Goal: Obtain resource: Download file/media

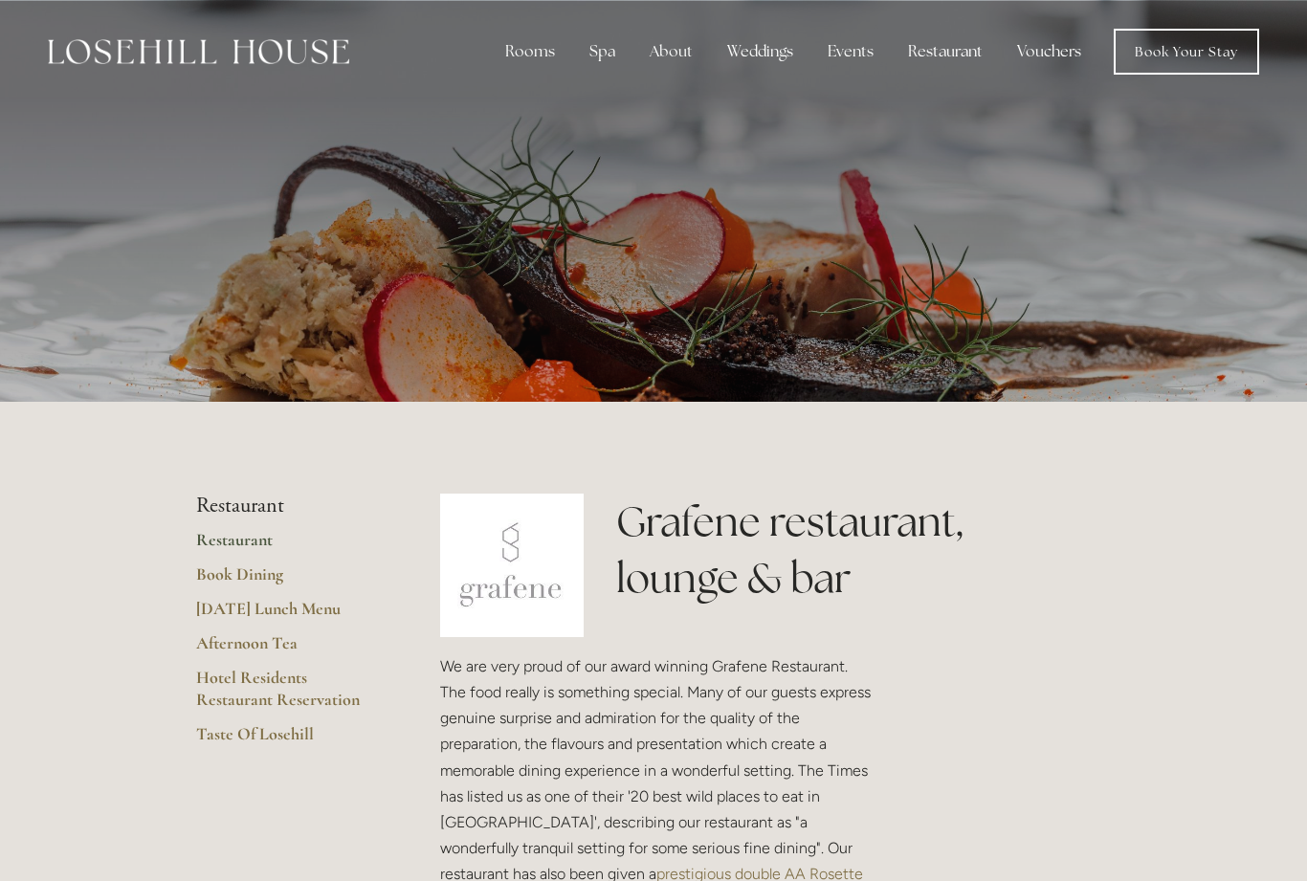
click at [672, 58] on div "About" at bounding box center [672, 52] width 74 height 38
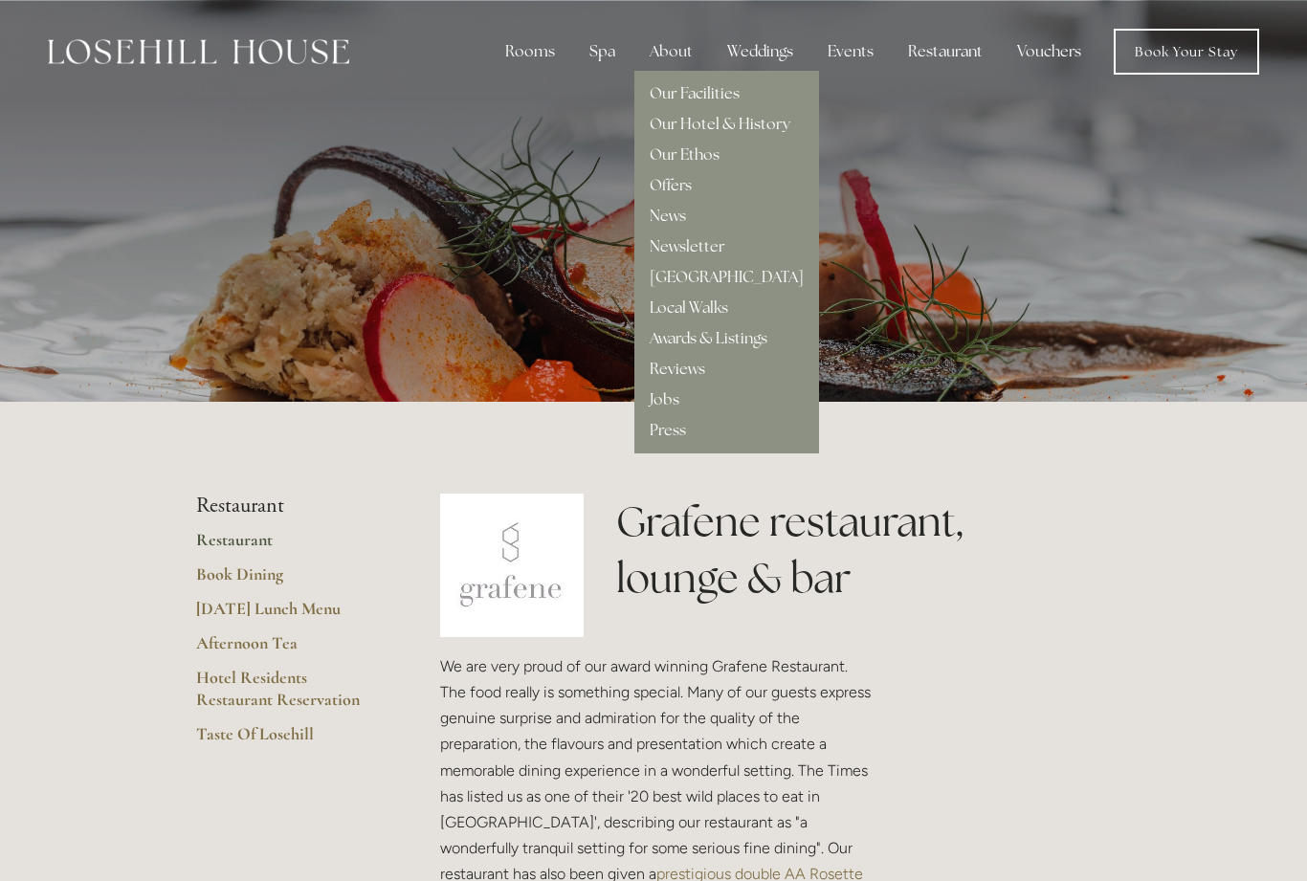
click at [762, 118] on link "Our Hotel & History" at bounding box center [720, 124] width 141 height 20
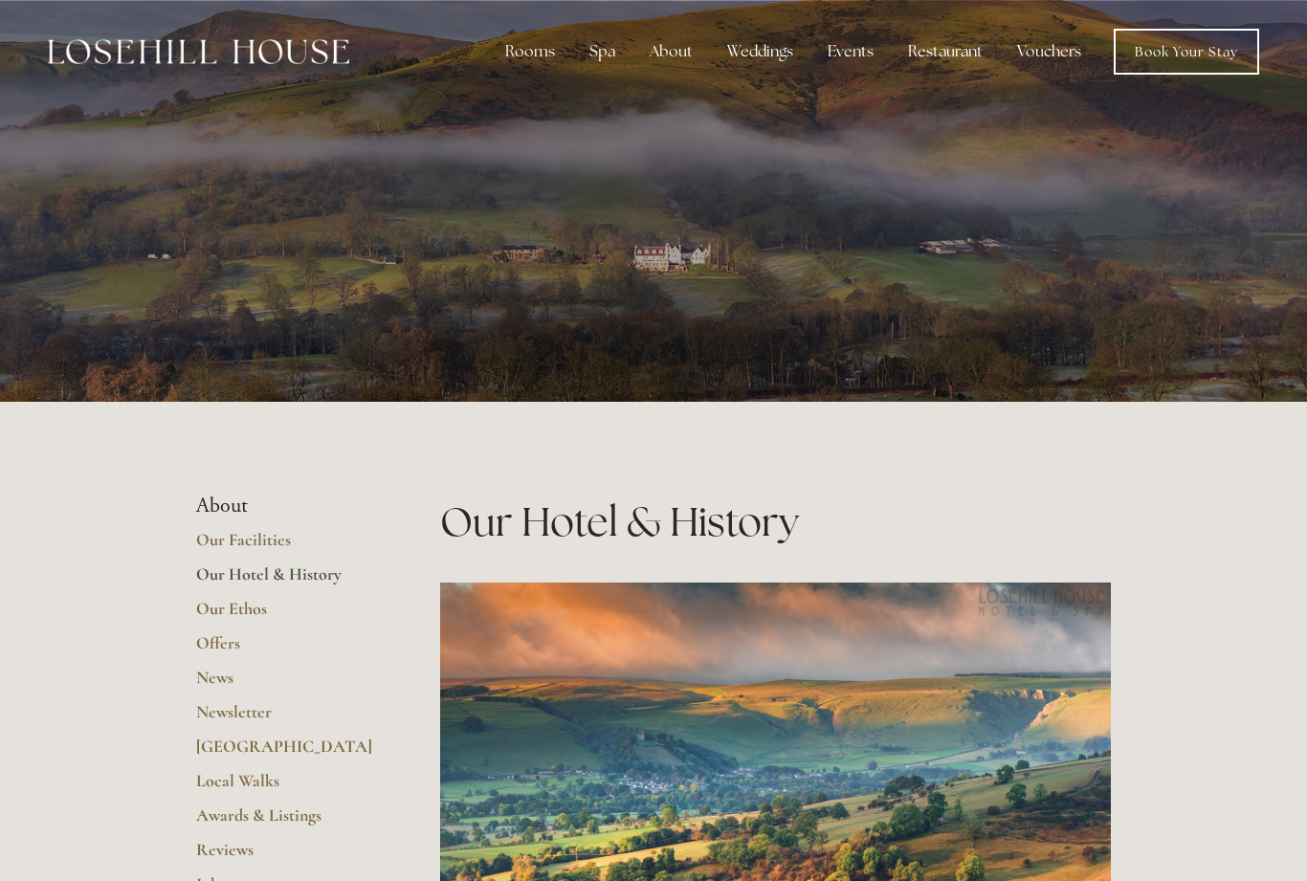
click at [326, 570] on link "Our Hotel & History" at bounding box center [287, 581] width 183 height 34
click at [536, 36] on div "Rooms" at bounding box center [530, 52] width 80 height 38
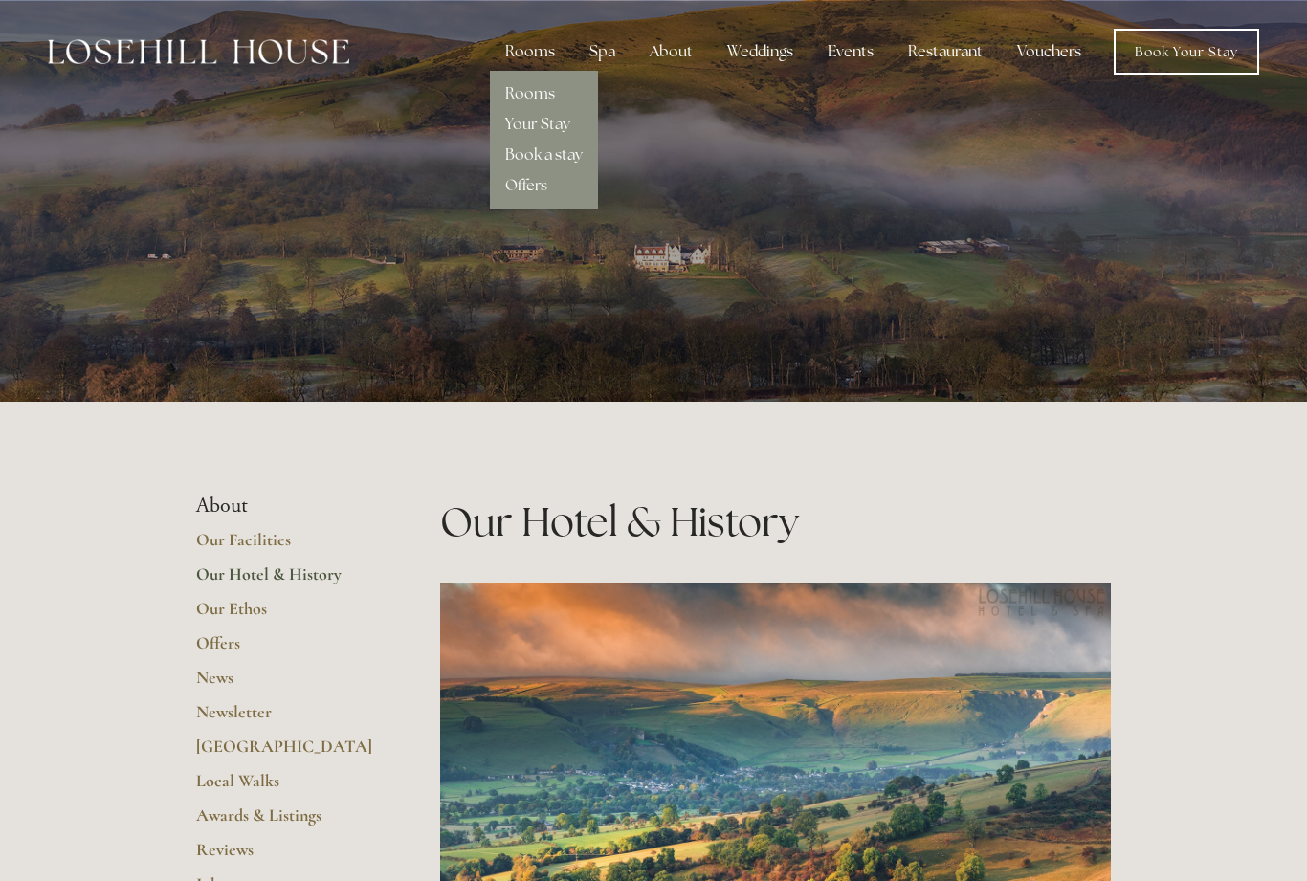
click at [550, 93] on link "Rooms" at bounding box center [530, 93] width 50 height 20
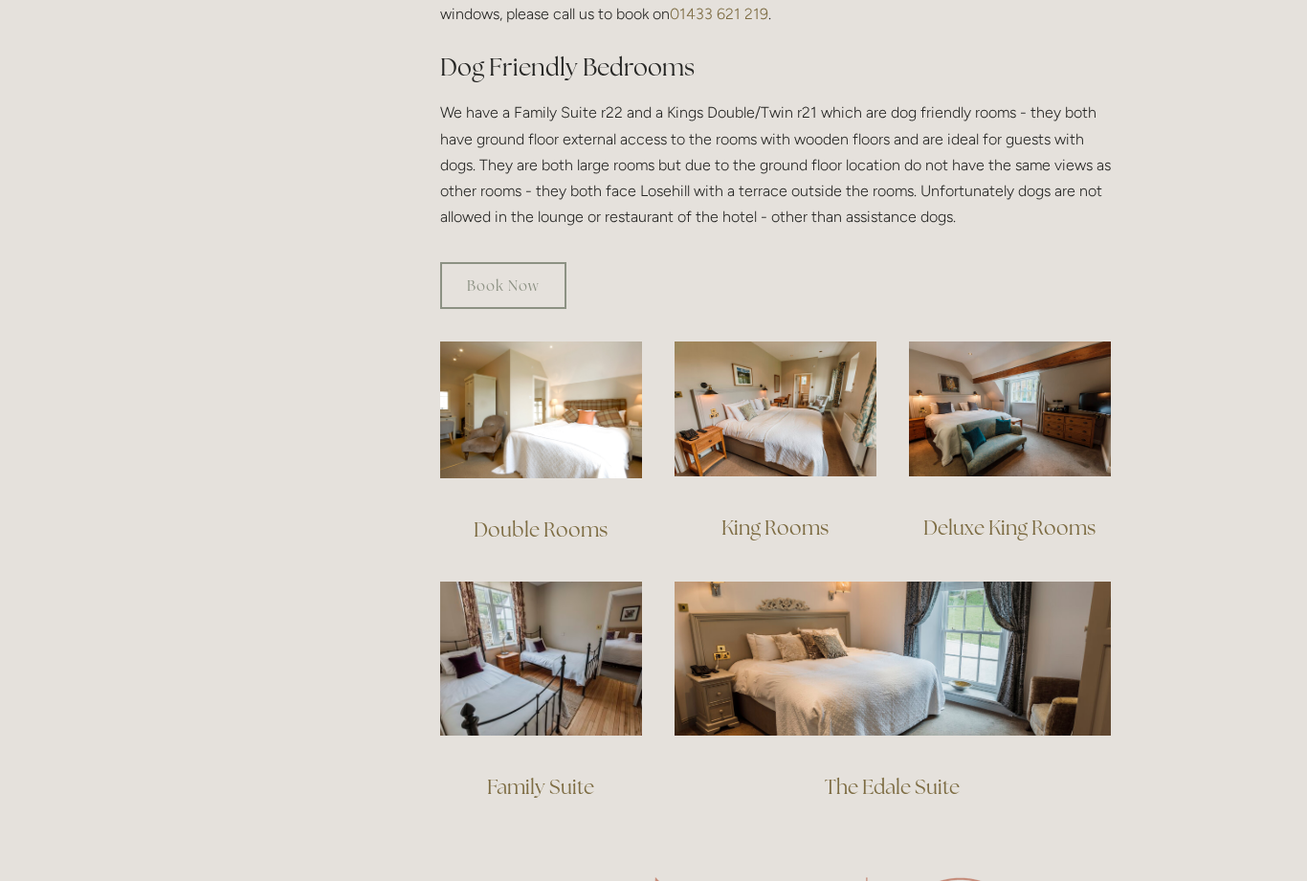
scroll to position [1065, 0]
click at [594, 422] on img at bounding box center [541, 410] width 202 height 137
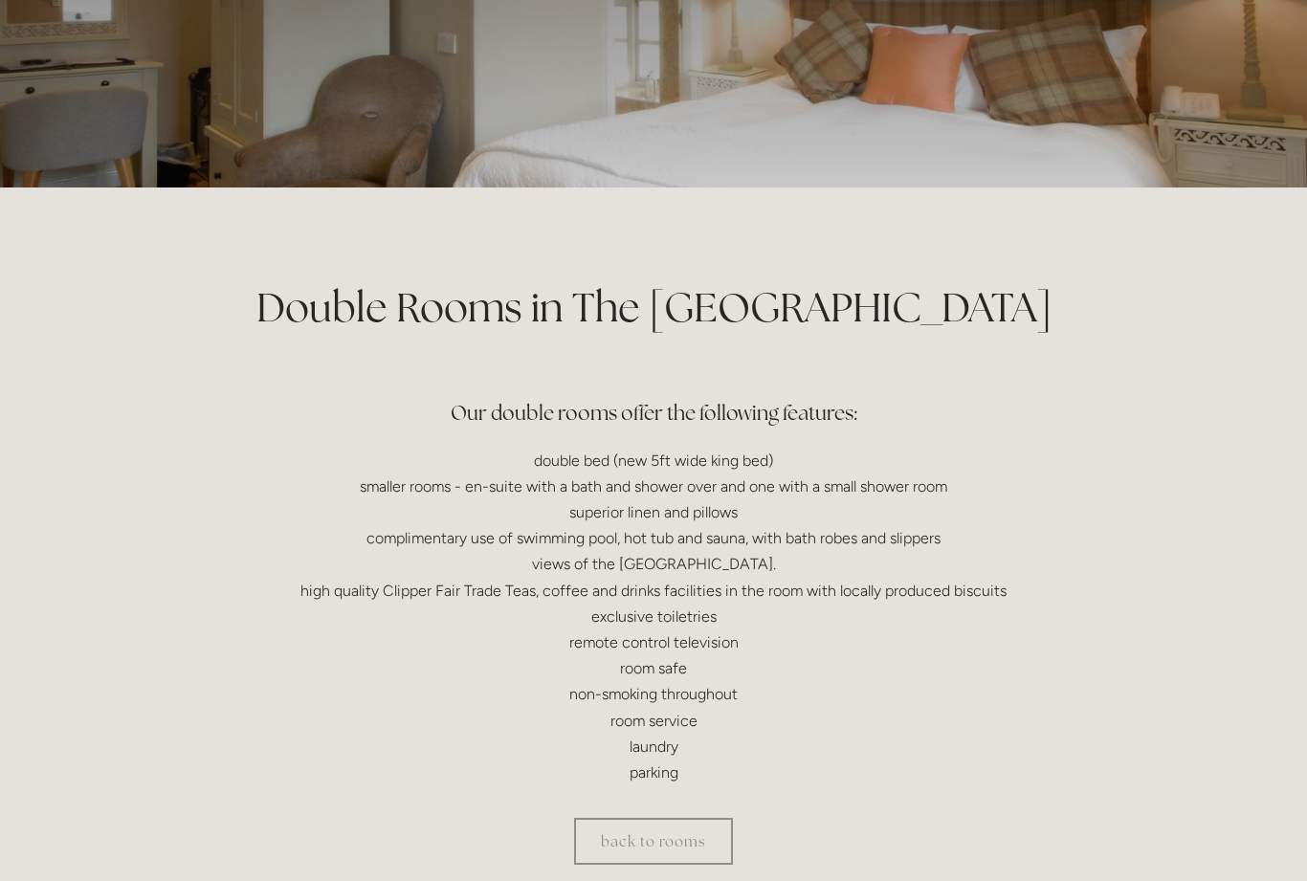
scroll to position [215, 0]
click at [697, 829] on link "back to rooms" at bounding box center [653, 840] width 159 height 47
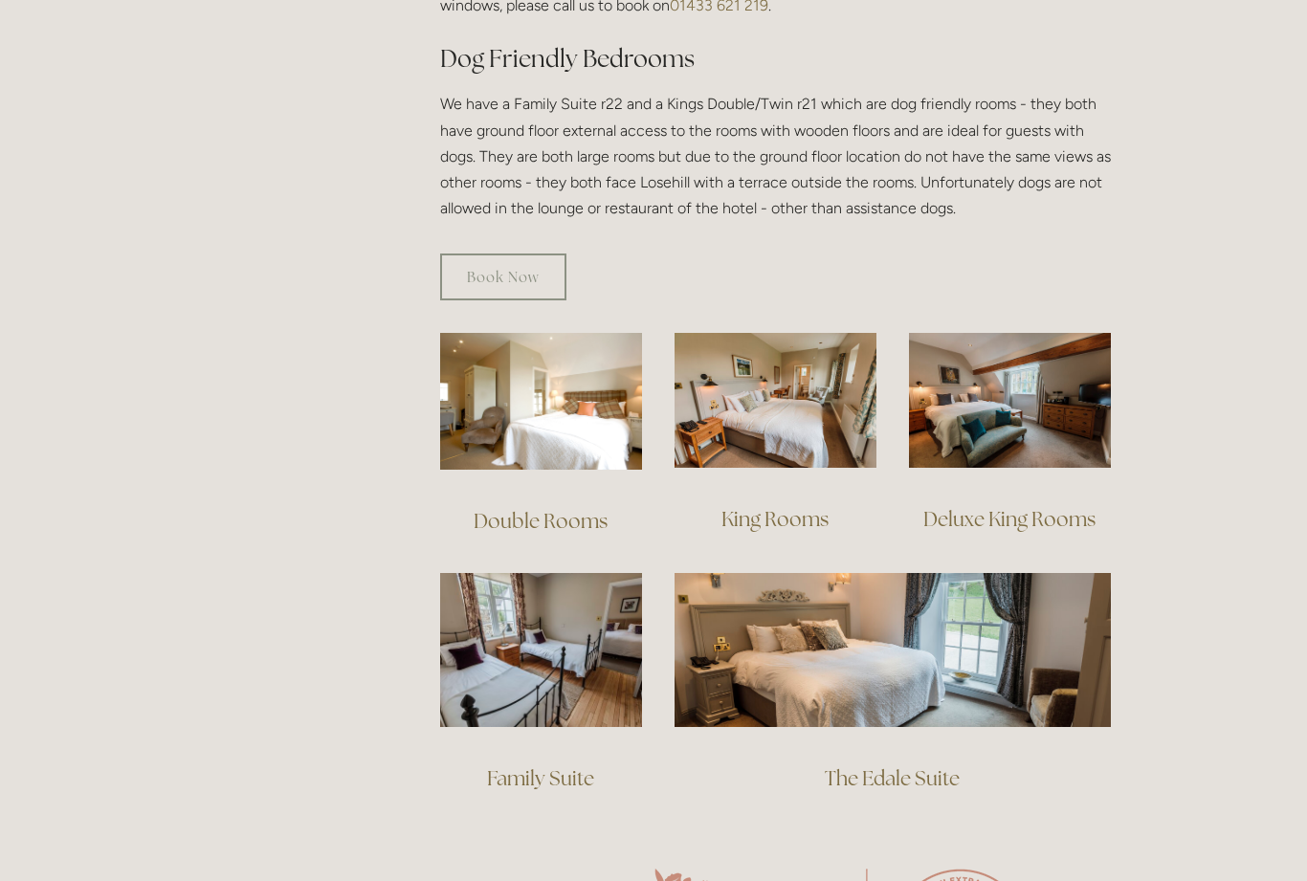
scroll to position [1074, 0]
click at [788, 435] on img at bounding box center [776, 400] width 202 height 135
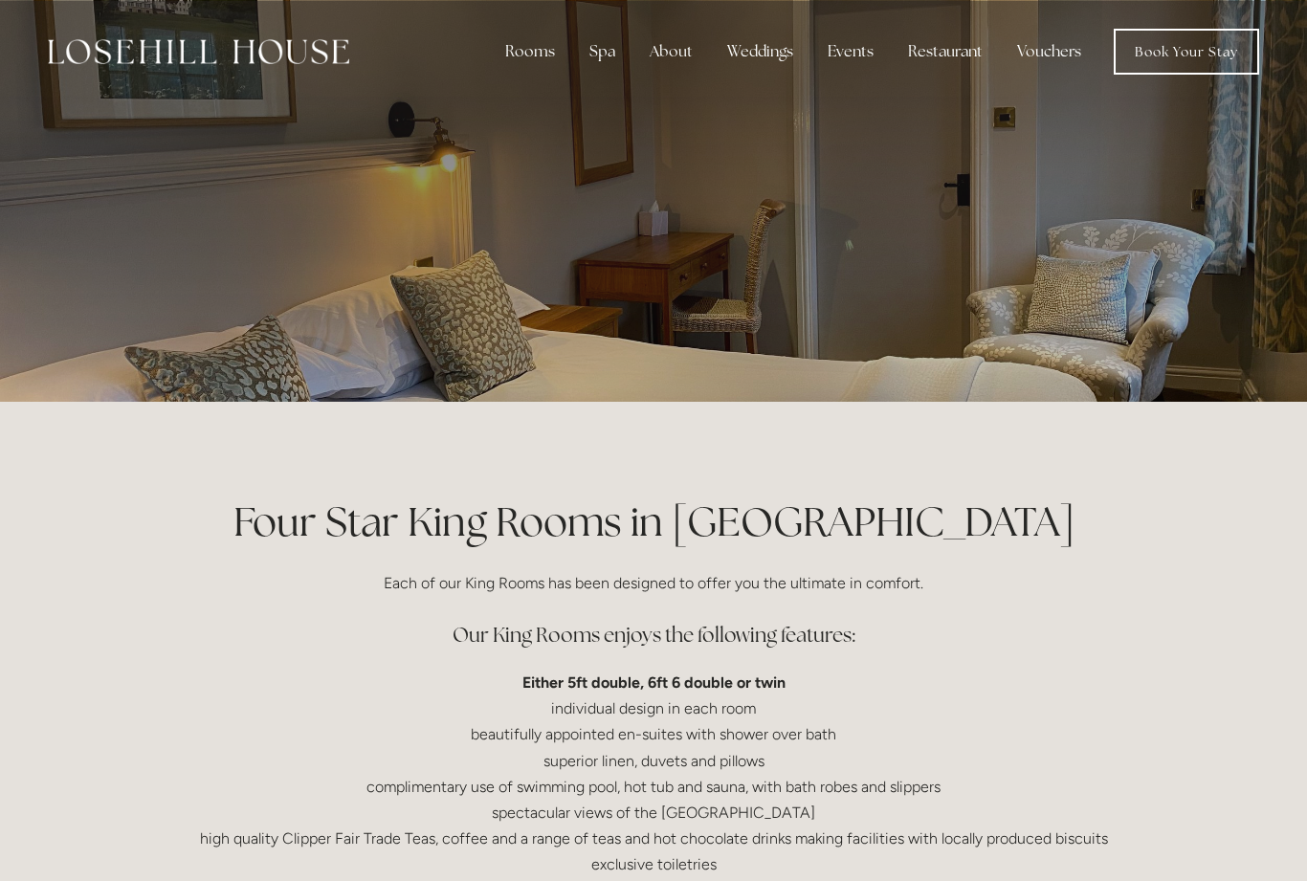
click at [1181, 44] on link "Book Your Stay" at bounding box center [1186, 52] width 145 height 46
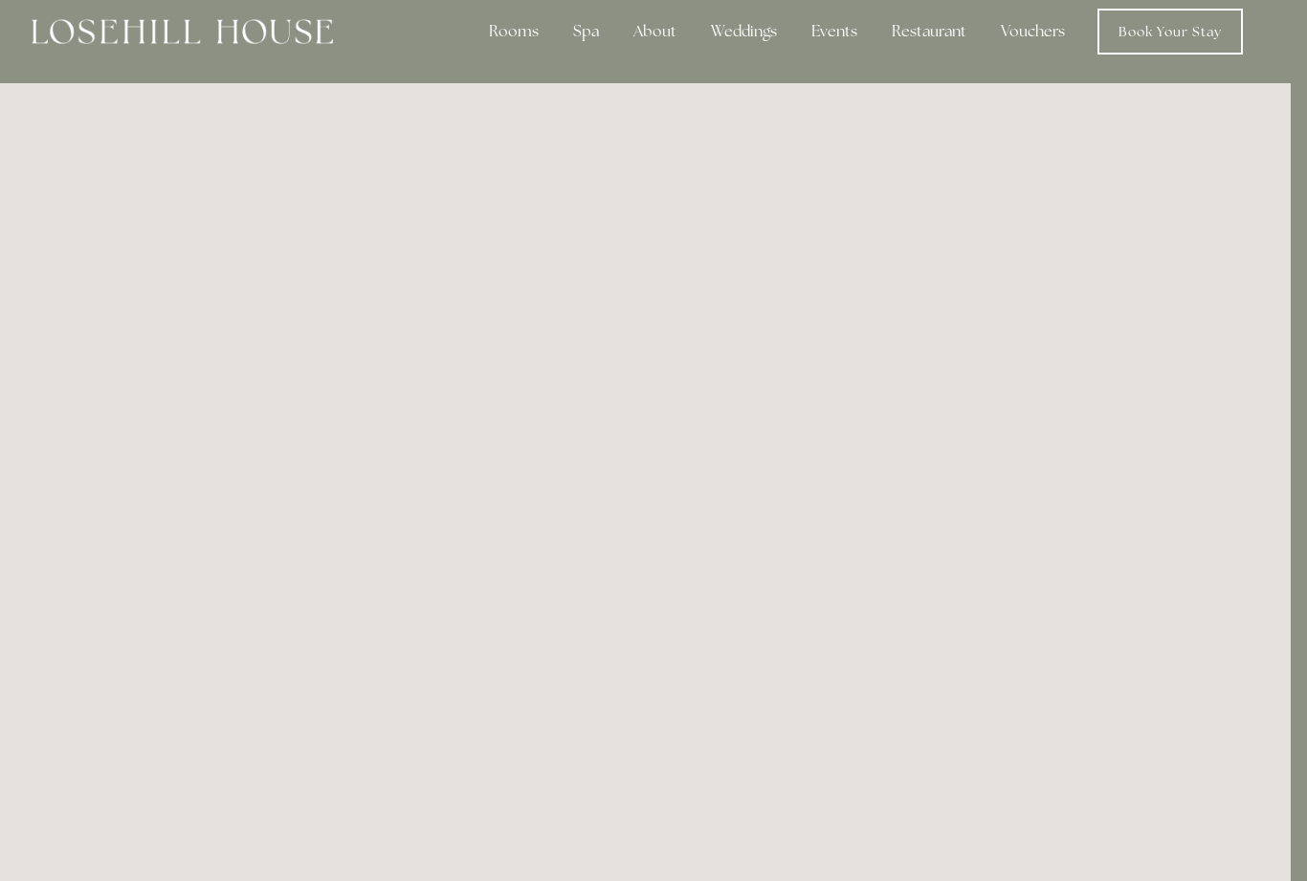
scroll to position [0, 16]
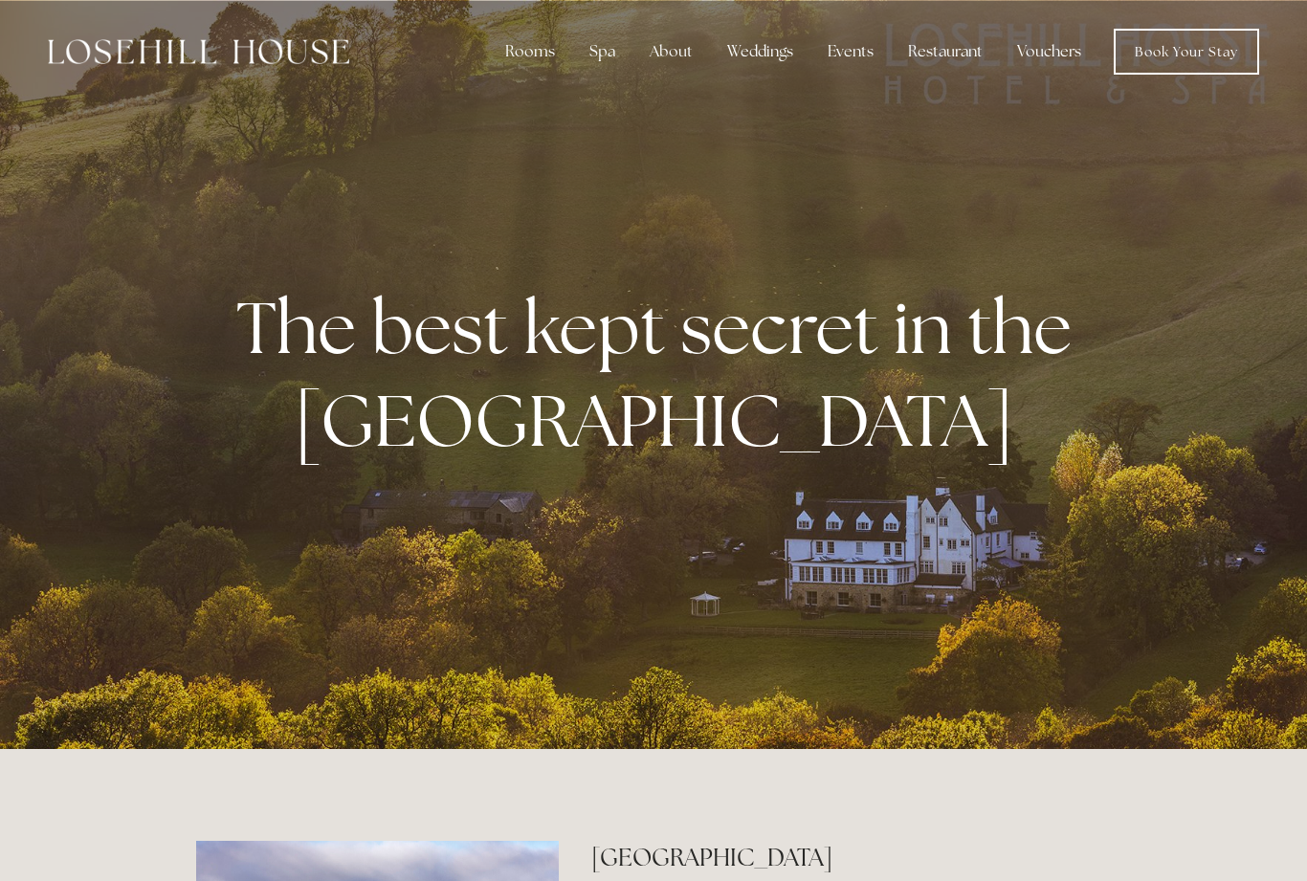
click at [1198, 38] on link "Book Your Stay" at bounding box center [1186, 52] width 145 height 46
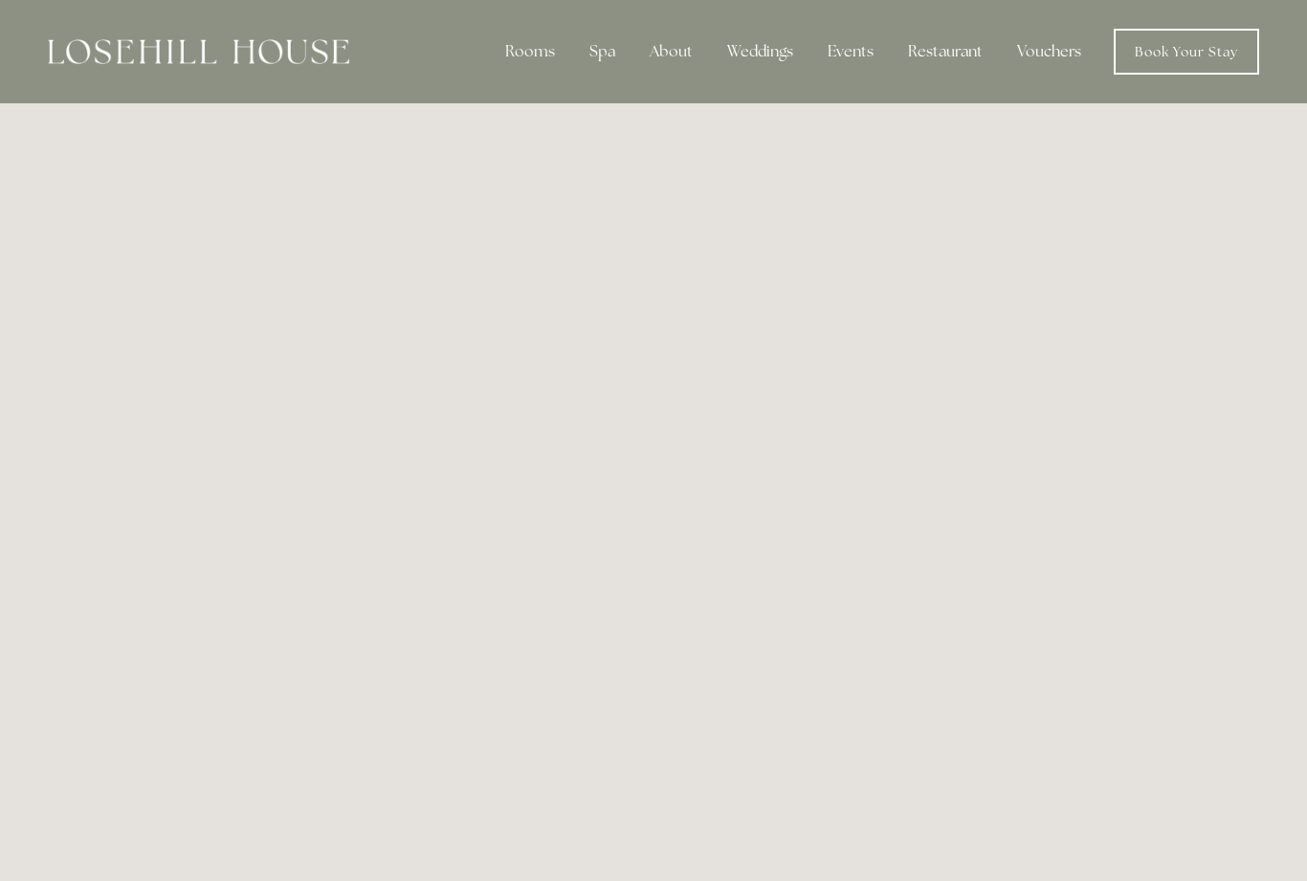
click at [953, 54] on div "Restaurant" at bounding box center [945, 52] width 105 height 38
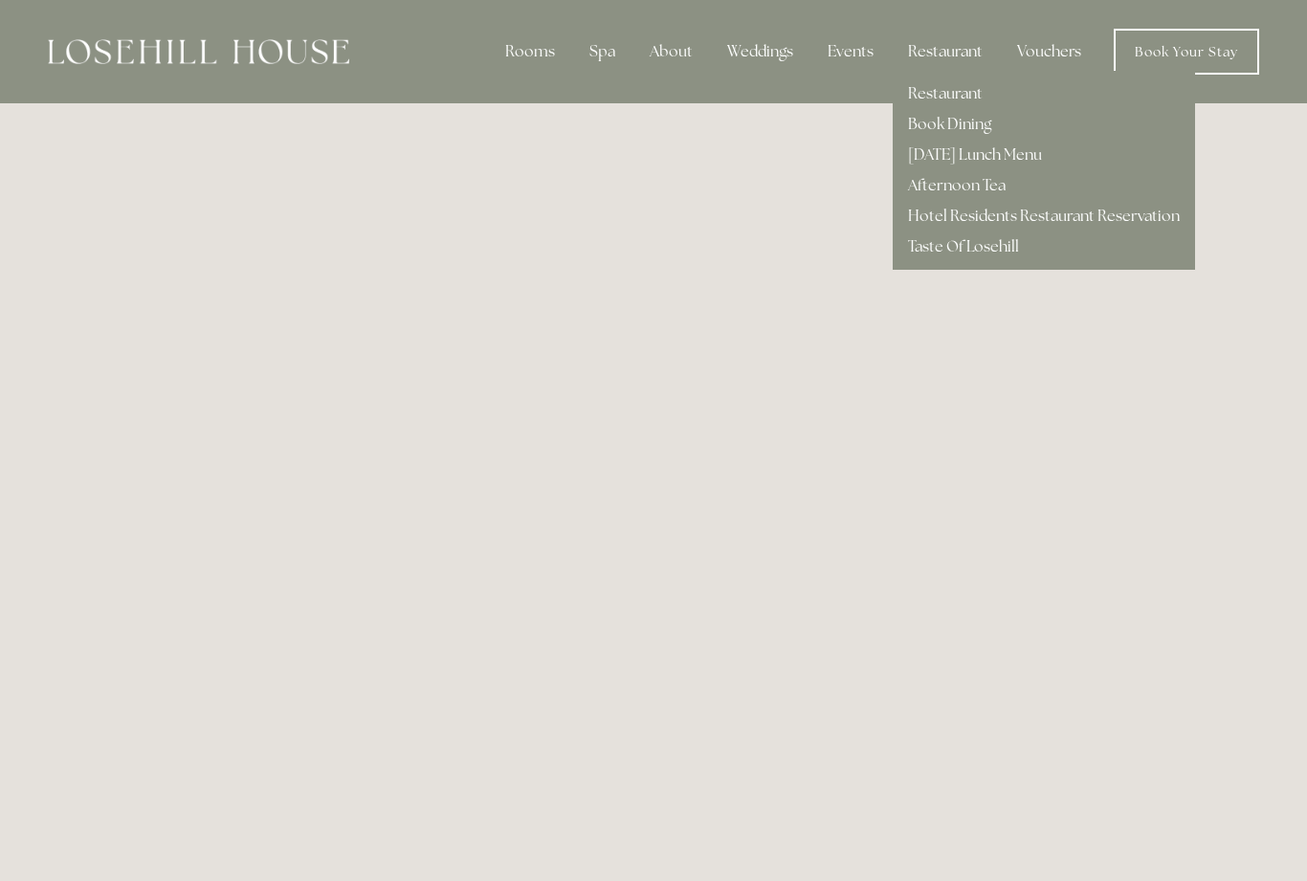
click at [968, 98] on link "Restaurant" at bounding box center [945, 93] width 75 height 20
click at [986, 254] on link "Taste Of Losehill" at bounding box center [963, 246] width 111 height 20
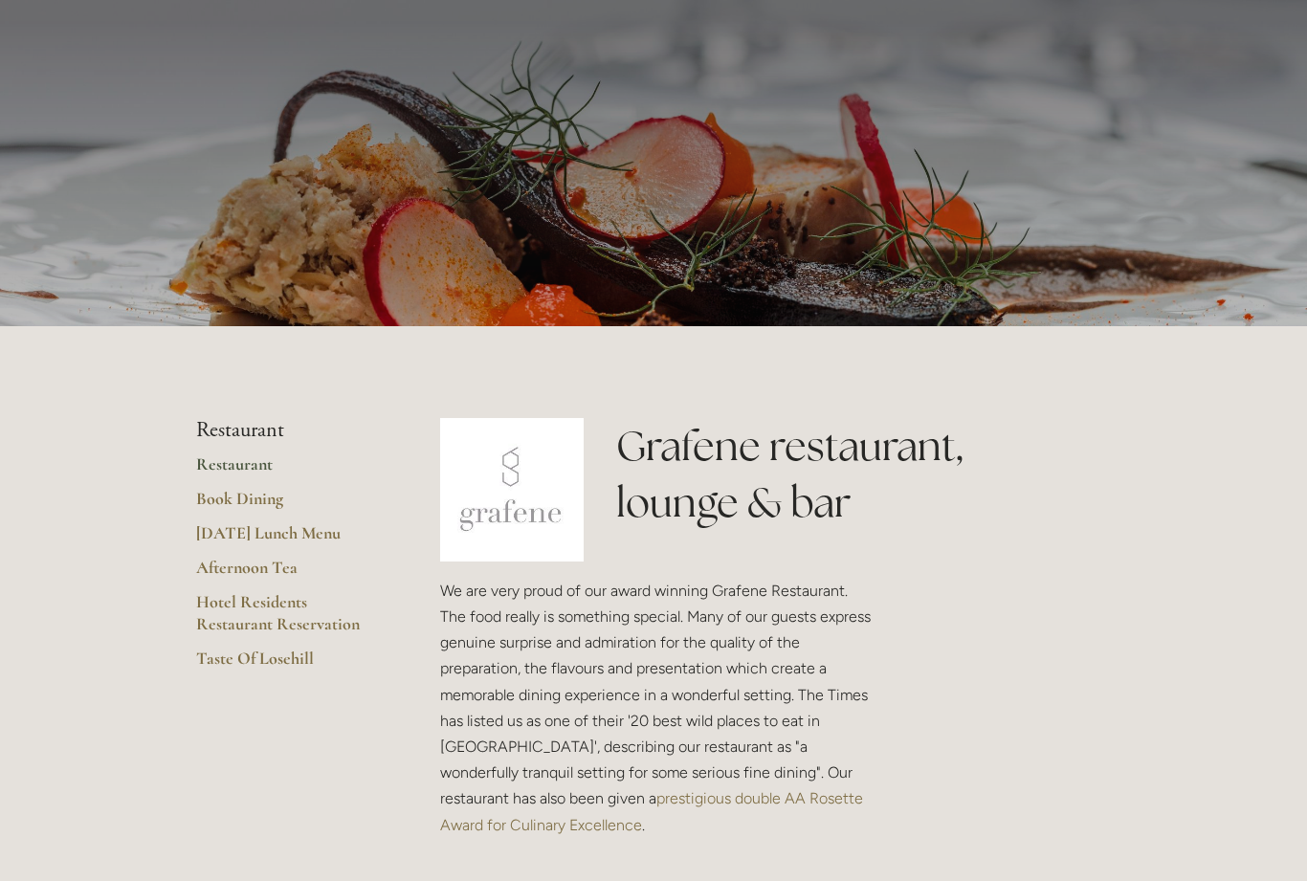
scroll to position [76, 0]
click at [258, 459] on link "Restaurant" at bounding box center [287, 471] width 183 height 34
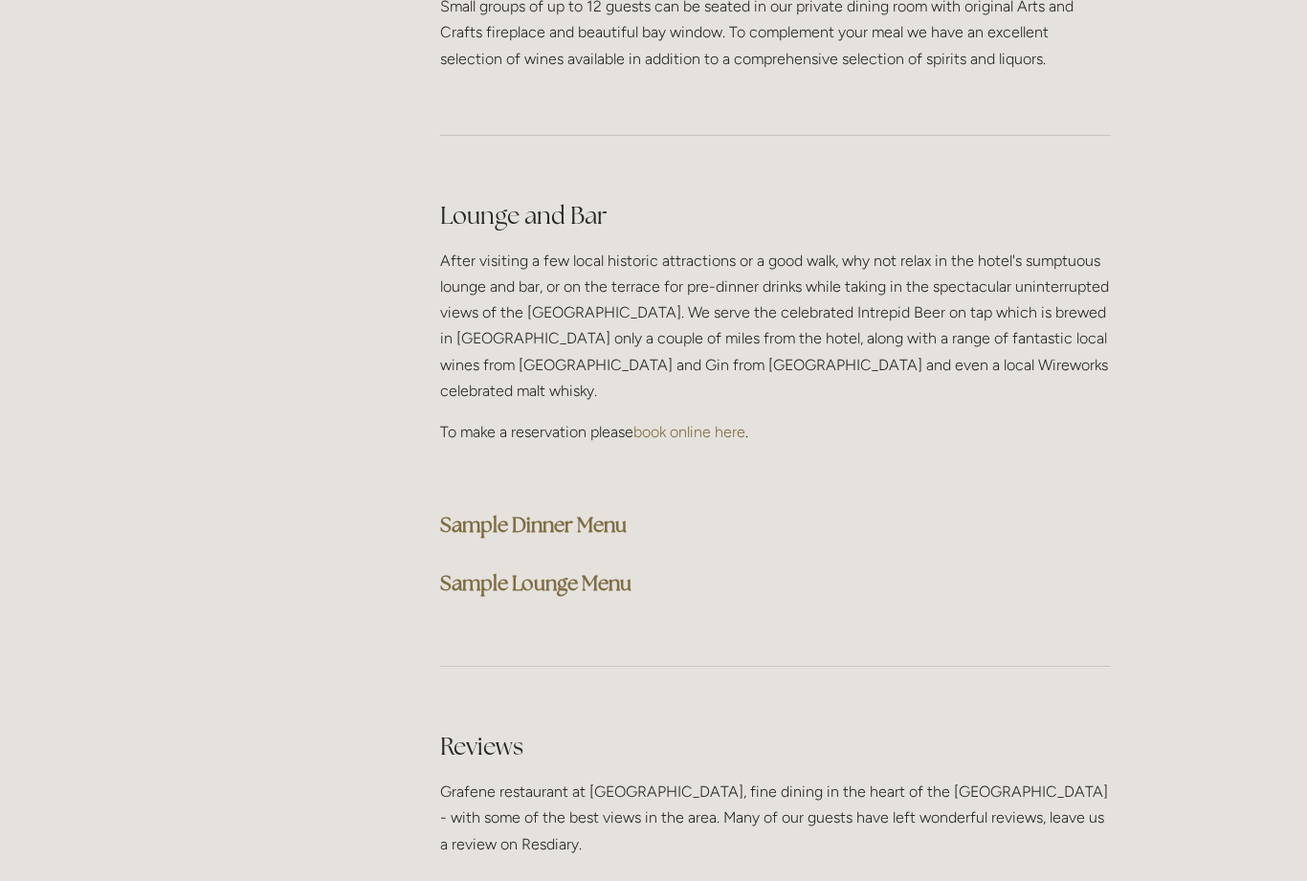
scroll to position [4734, 0]
click at [572, 512] on strong "Sample Dinner Menu" at bounding box center [533, 525] width 187 height 26
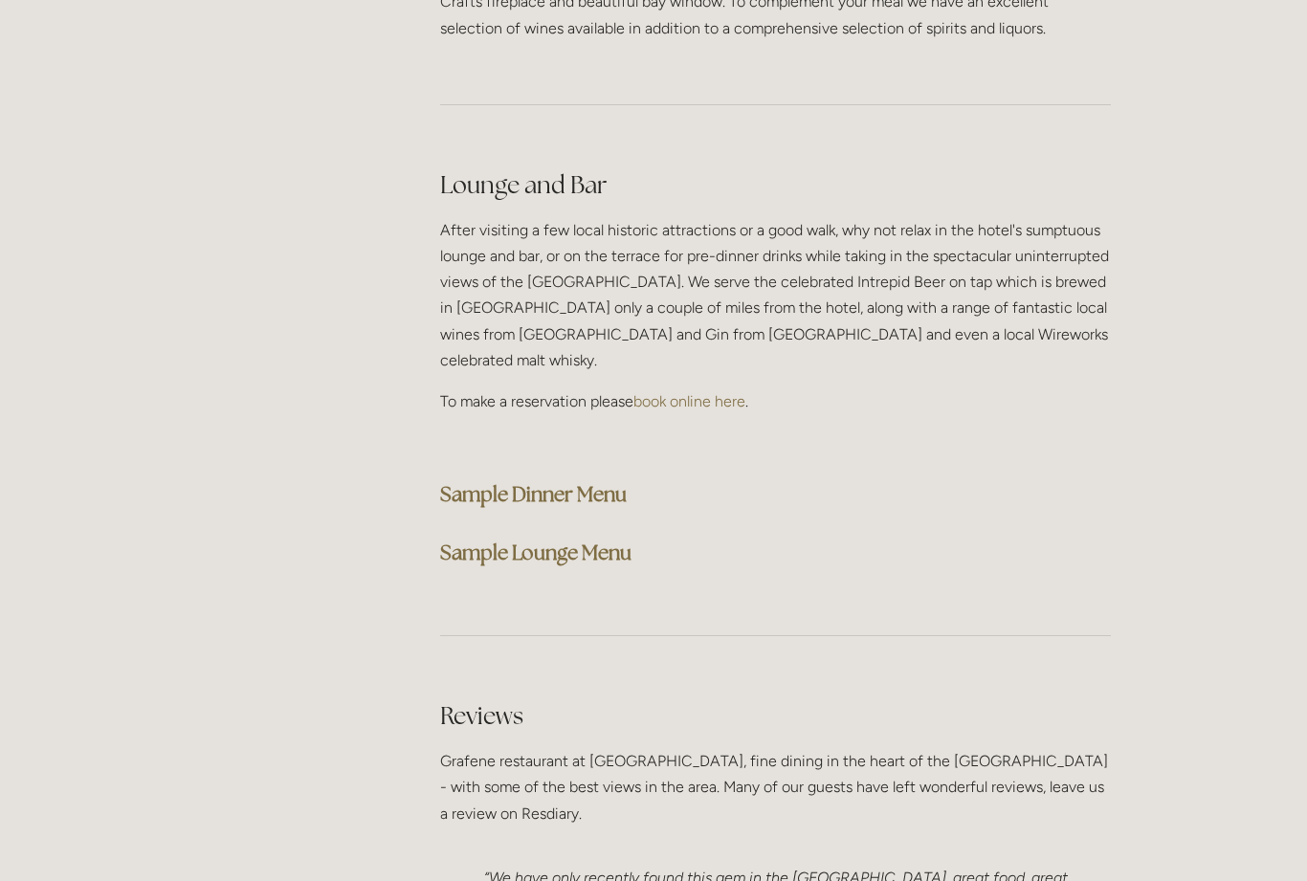
click at [576, 540] on strong "Sample Lounge Menu" at bounding box center [535, 553] width 191 height 26
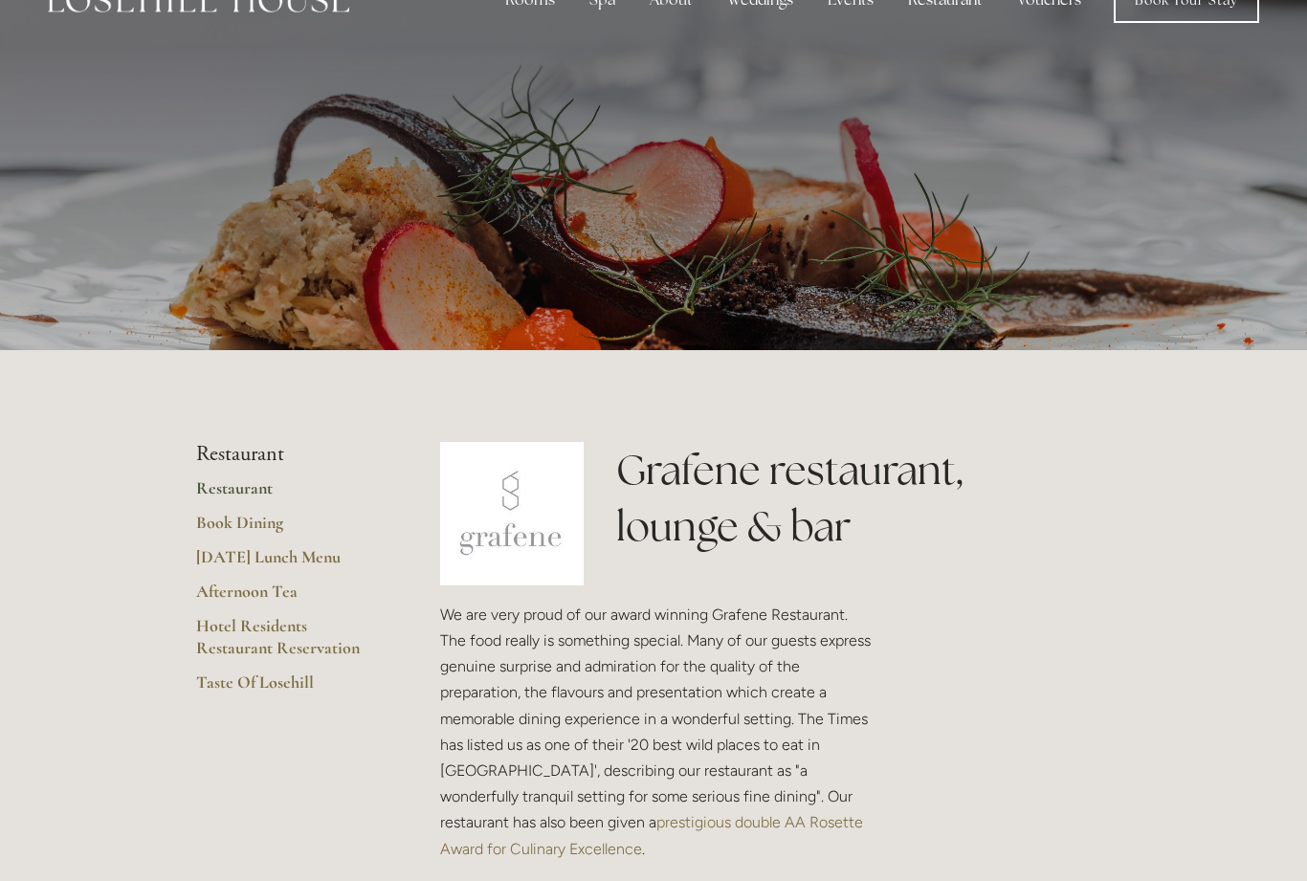
scroll to position [50, 0]
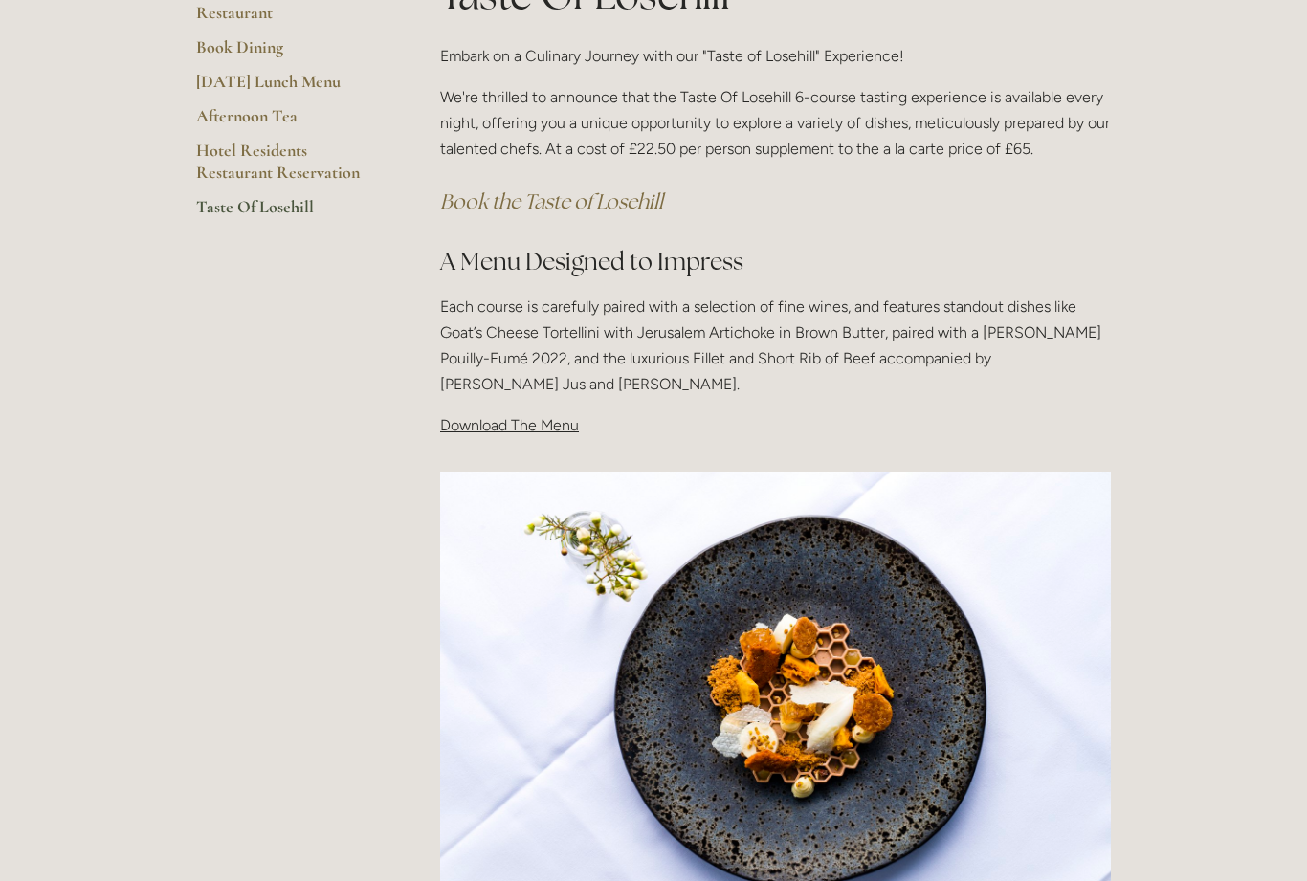
scroll to position [466, 0]
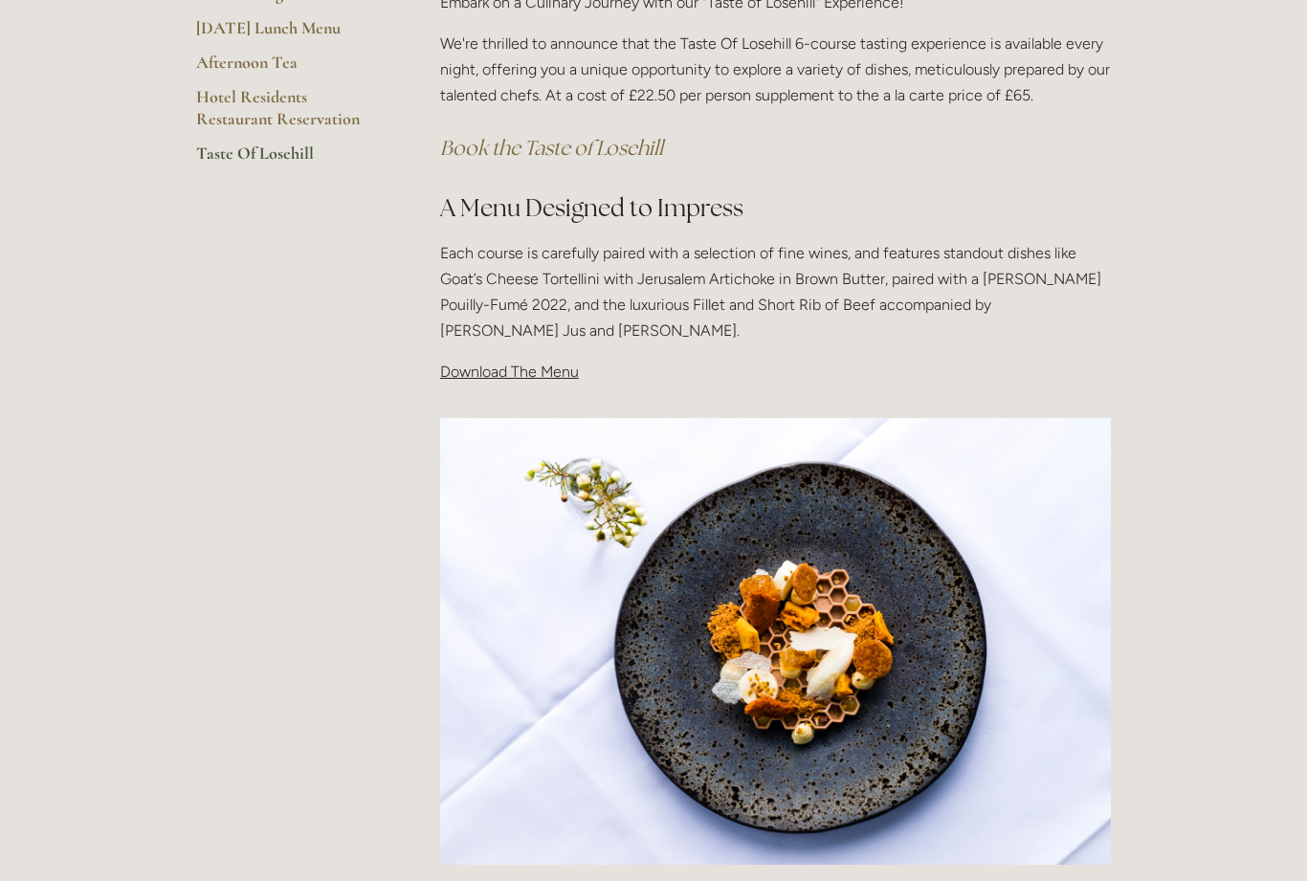
click at [562, 383] on div "Taste Of Losehill Embark on a Culinary Journey with our "Taste of Losehill" Exp…" at bounding box center [775, 157] width 703 height 489
click at [546, 381] on p "Download The Menu" at bounding box center [775, 372] width 671 height 26
click at [566, 365] on span "Download The Menu" at bounding box center [509, 372] width 139 height 18
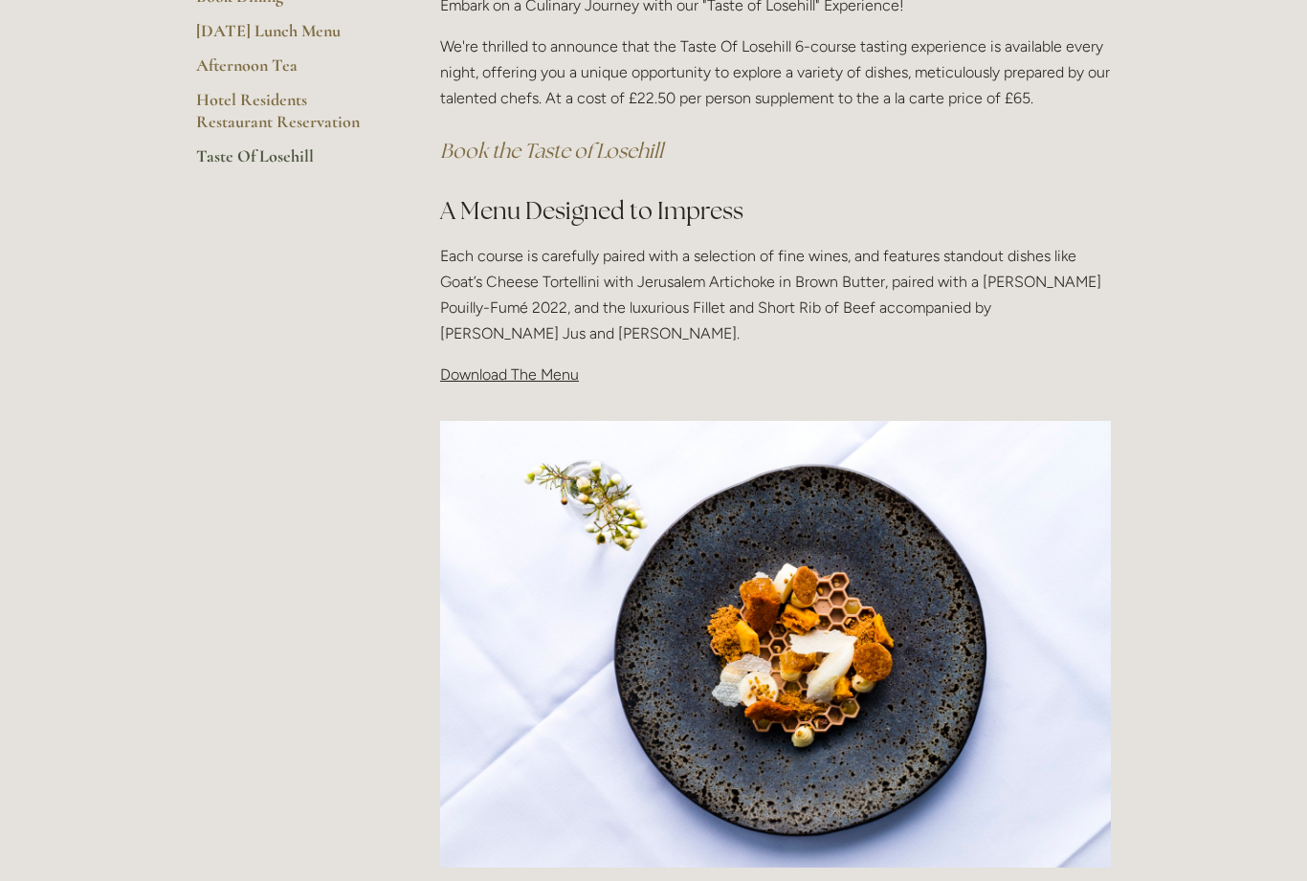
scroll to position [495, 0]
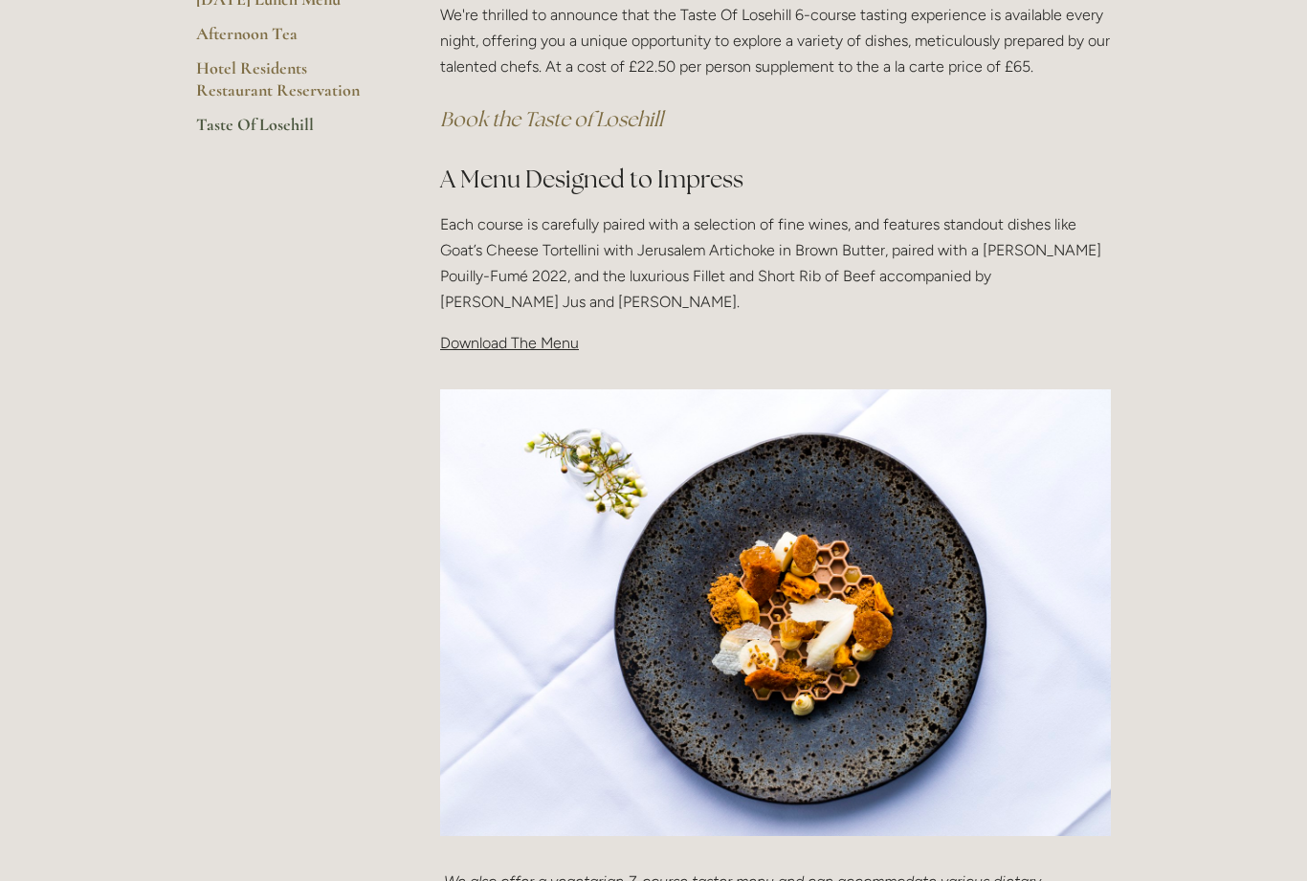
click at [580, 343] on p "Download The Menu" at bounding box center [775, 343] width 671 height 26
click at [529, 345] on span "Download The Menu" at bounding box center [509, 343] width 139 height 18
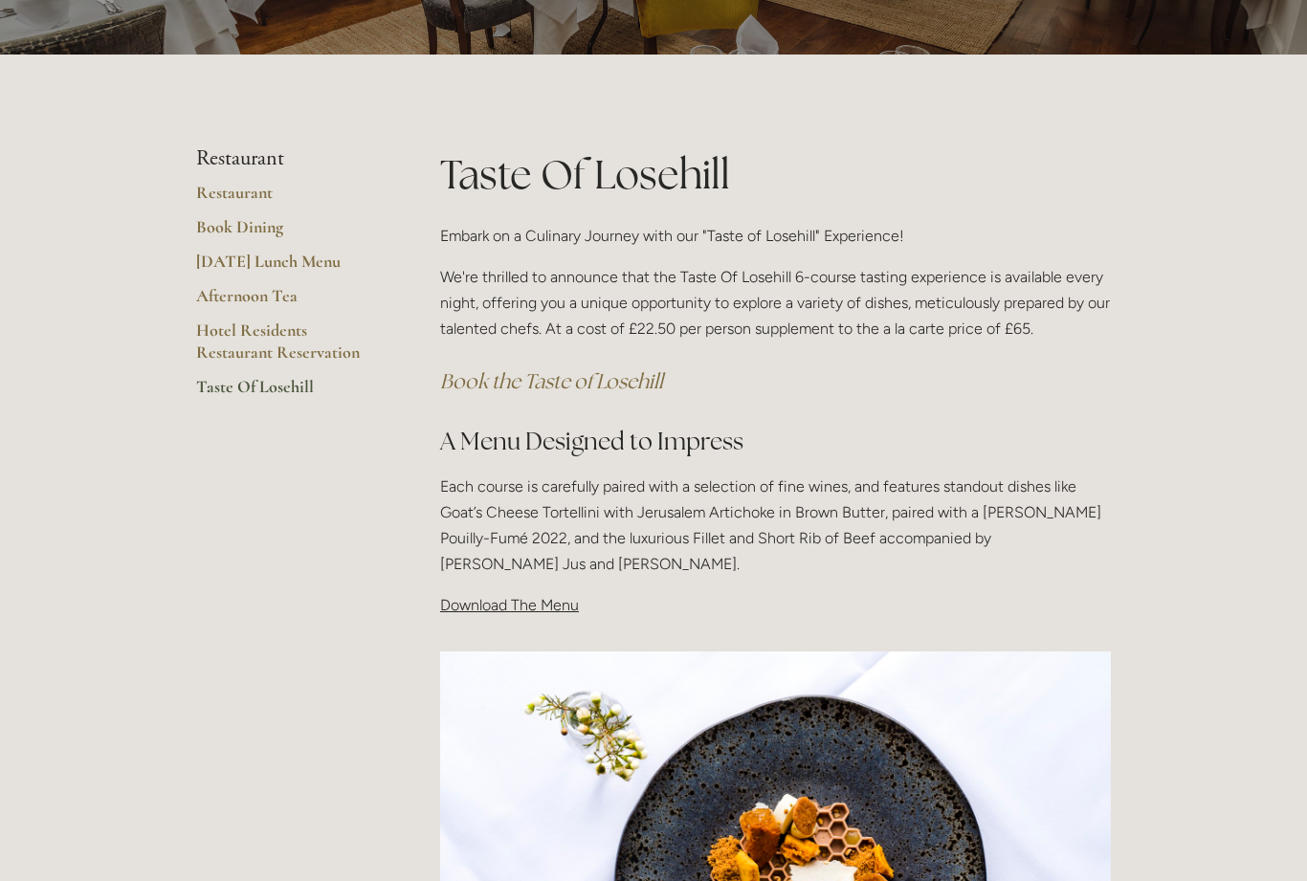
scroll to position [234, 0]
click at [523, 595] on span "Download The Menu" at bounding box center [509, 604] width 139 height 18
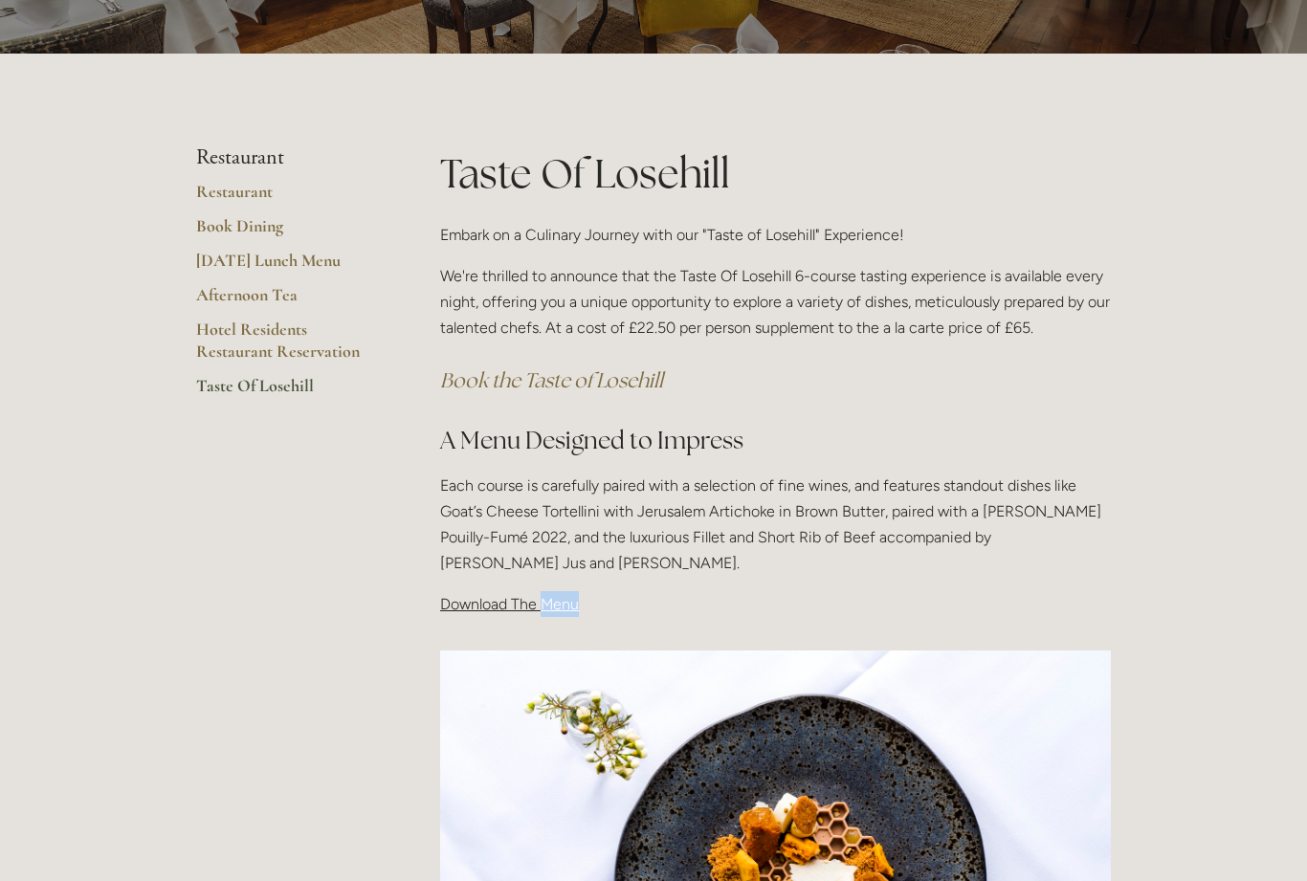
click at [444, 624] on div "Taste Of Losehill Embark on a Culinary Journey with our "Taste of Losehill" Exp…" at bounding box center [775, 389] width 703 height 489
click at [559, 612] on p "Download The Menu" at bounding box center [775, 604] width 671 height 26
click at [594, 601] on p "Download The Menu" at bounding box center [775, 604] width 671 height 26
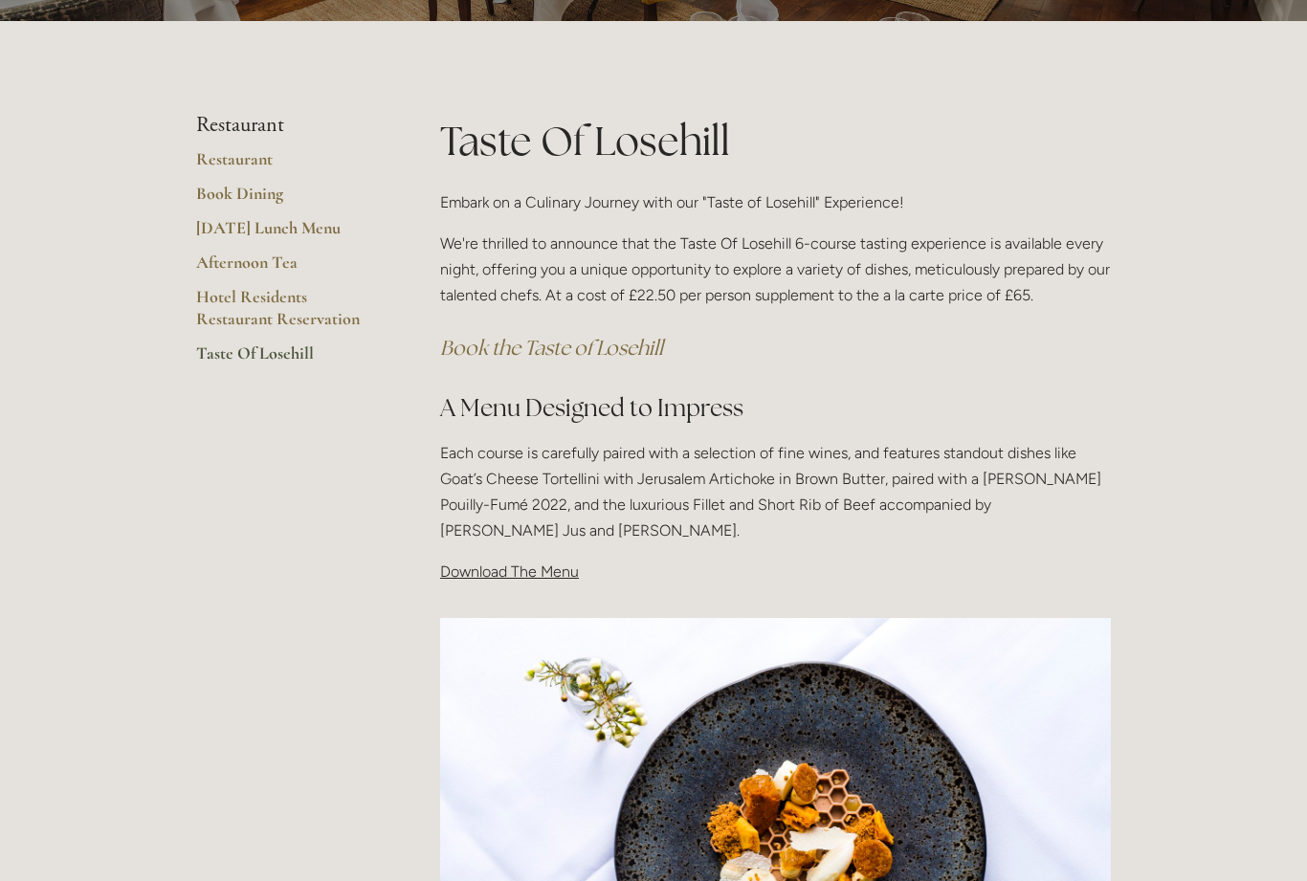
scroll to position [262, 0]
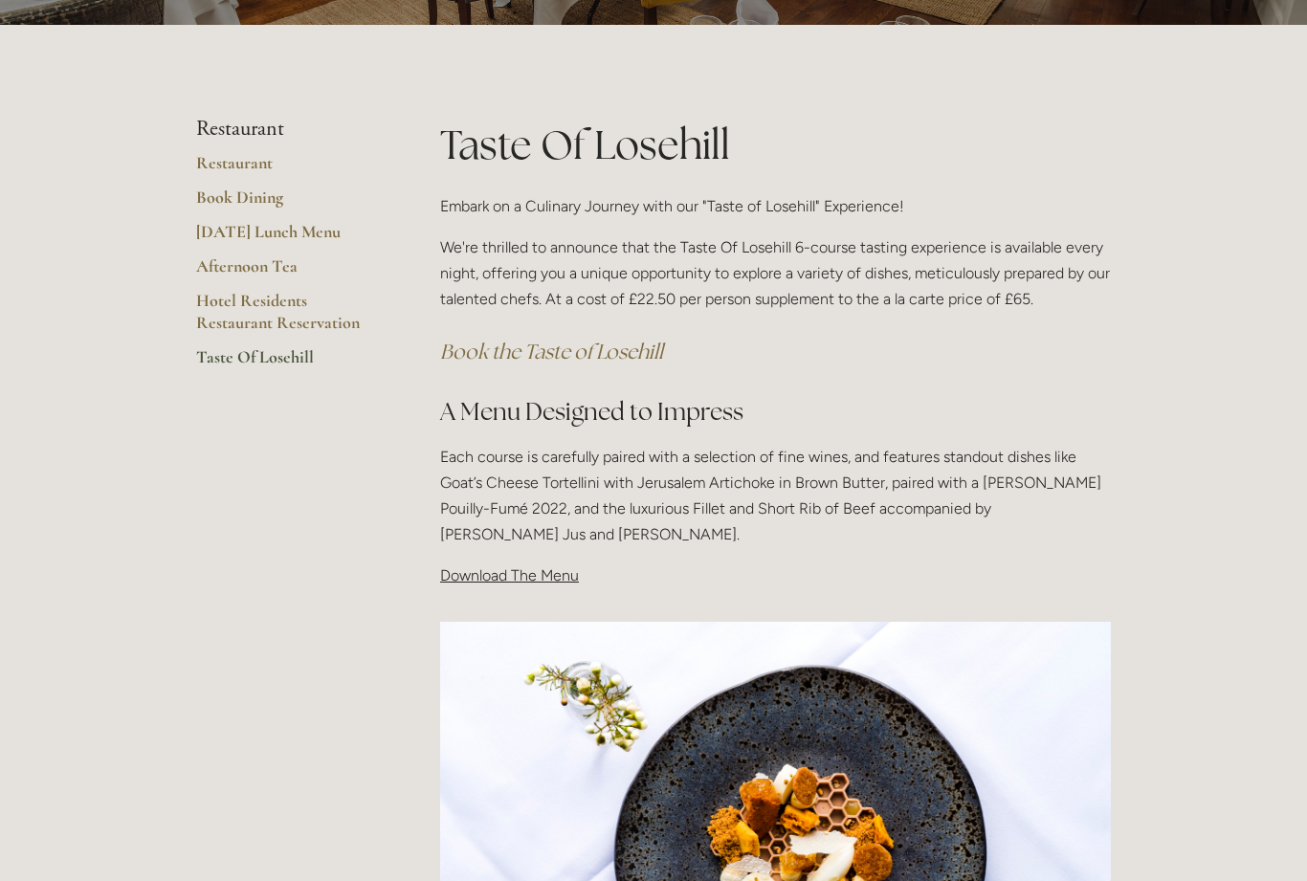
click at [547, 571] on span "Download The Menu" at bounding box center [509, 576] width 139 height 18
click at [551, 582] on p "Download The Menu" at bounding box center [775, 576] width 671 height 26
click at [467, 601] on div "Taste Of Losehill Embark on a Culinary Journey with our "Taste of Losehill" Exp…" at bounding box center [775, 361] width 703 height 489
click at [215, 262] on link "Afternoon Tea" at bounding box center [287, 273] width 183 height 34
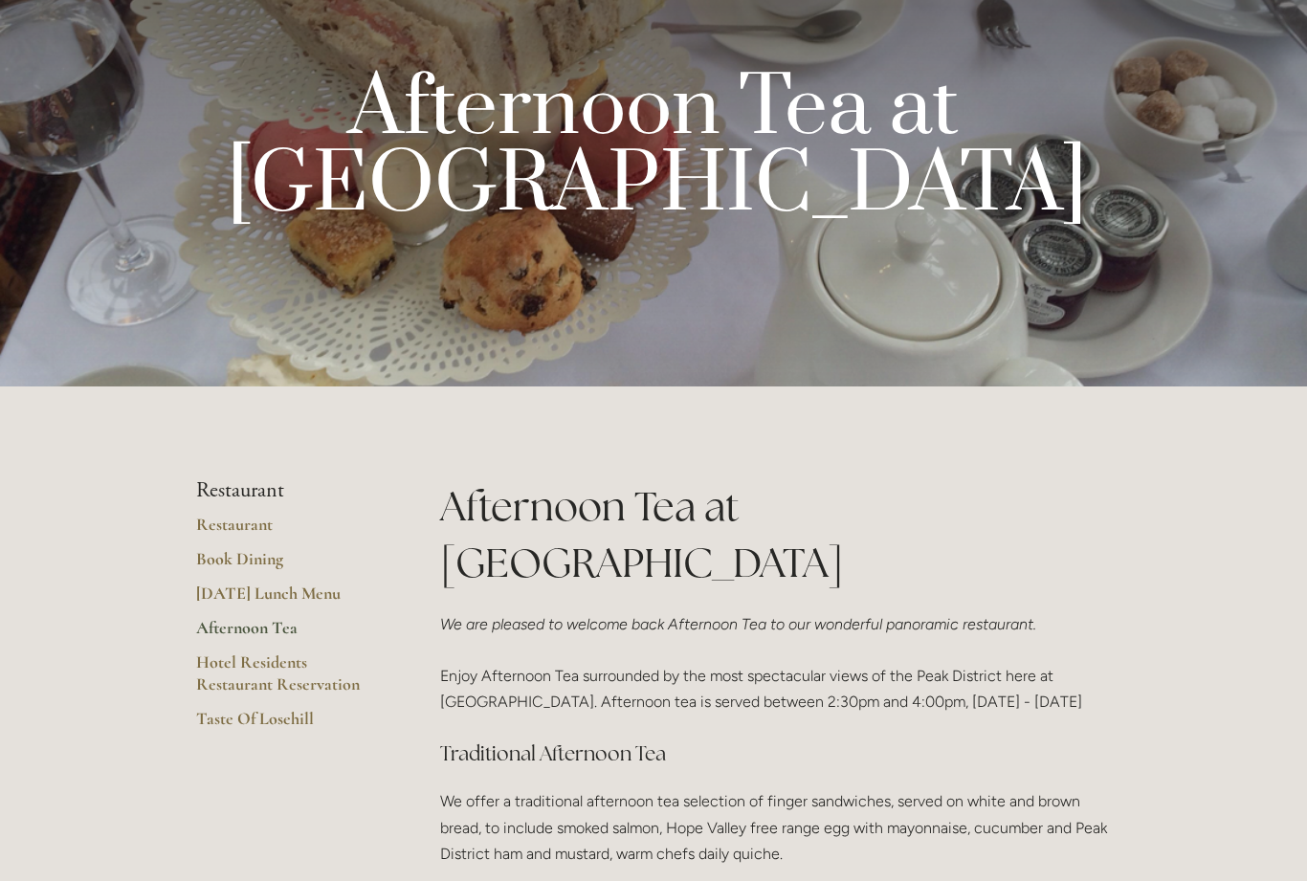
scroll to position [92, 0]
click at [253, 600] on link "[DATE] Lunch Menu" at bounding box center [287, 600] width 183 height 34
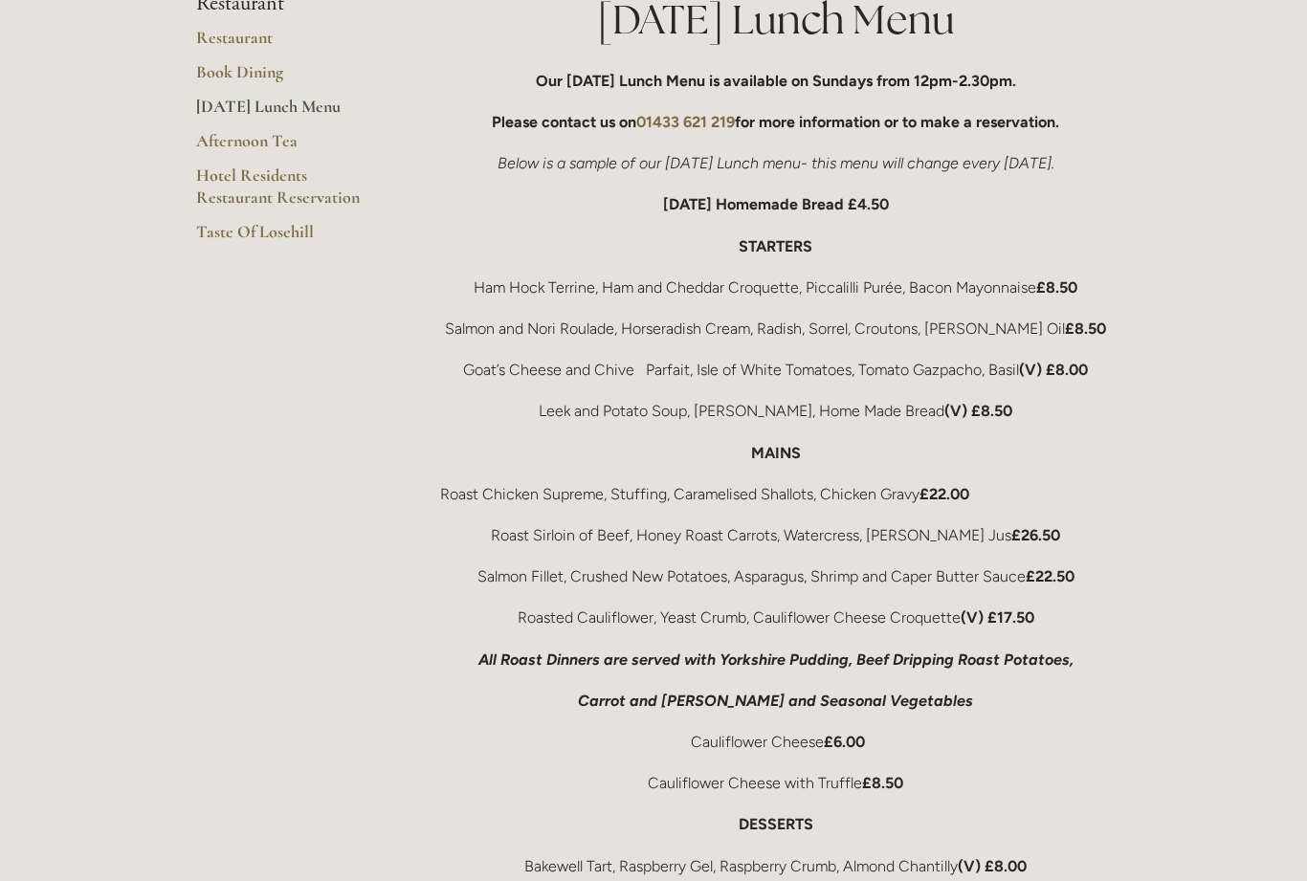
scroll to position [570, 0]
